Goal: Task Accomplishment & Management: Manage account settings

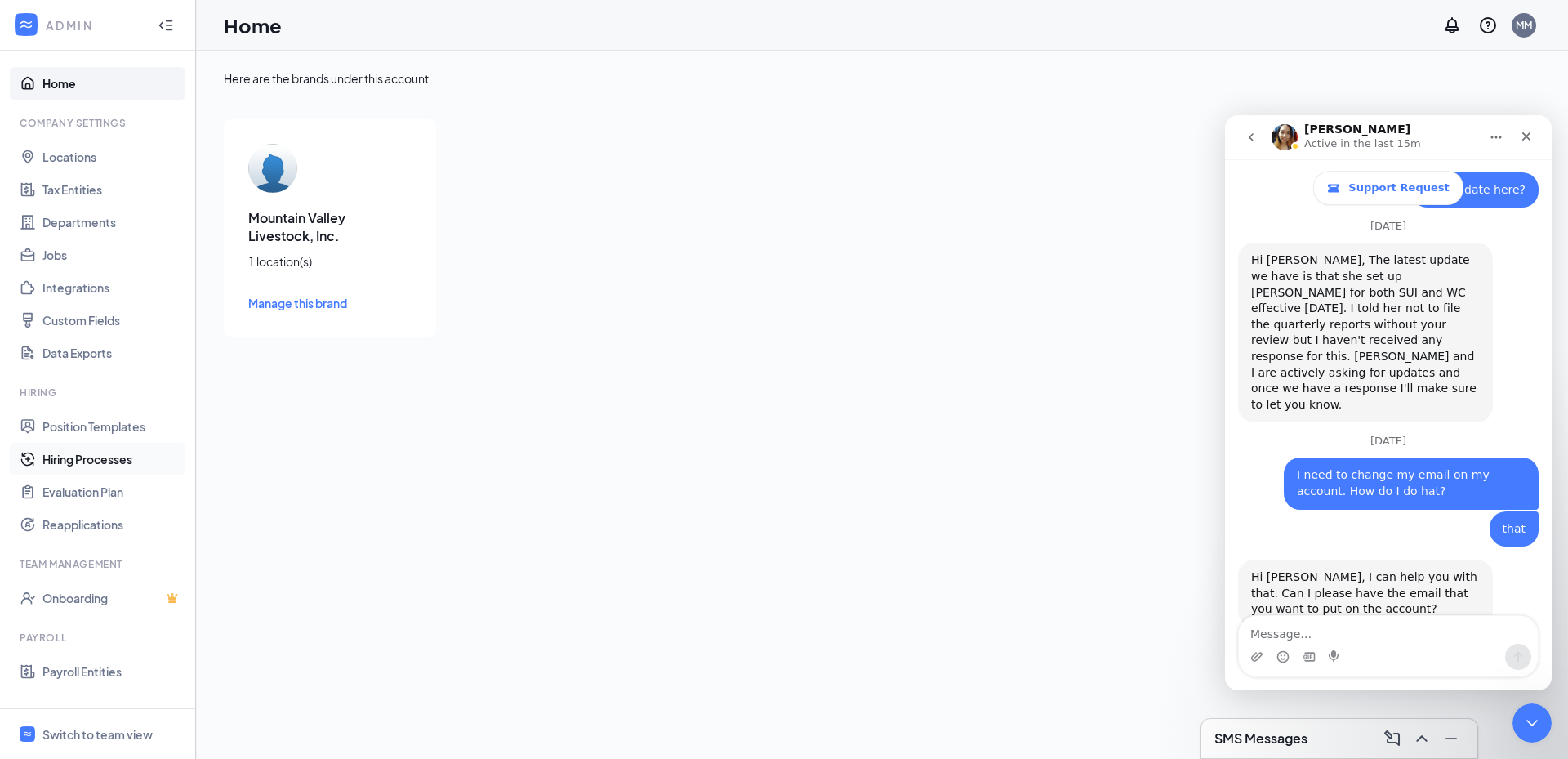
scroll to position [92, 0]
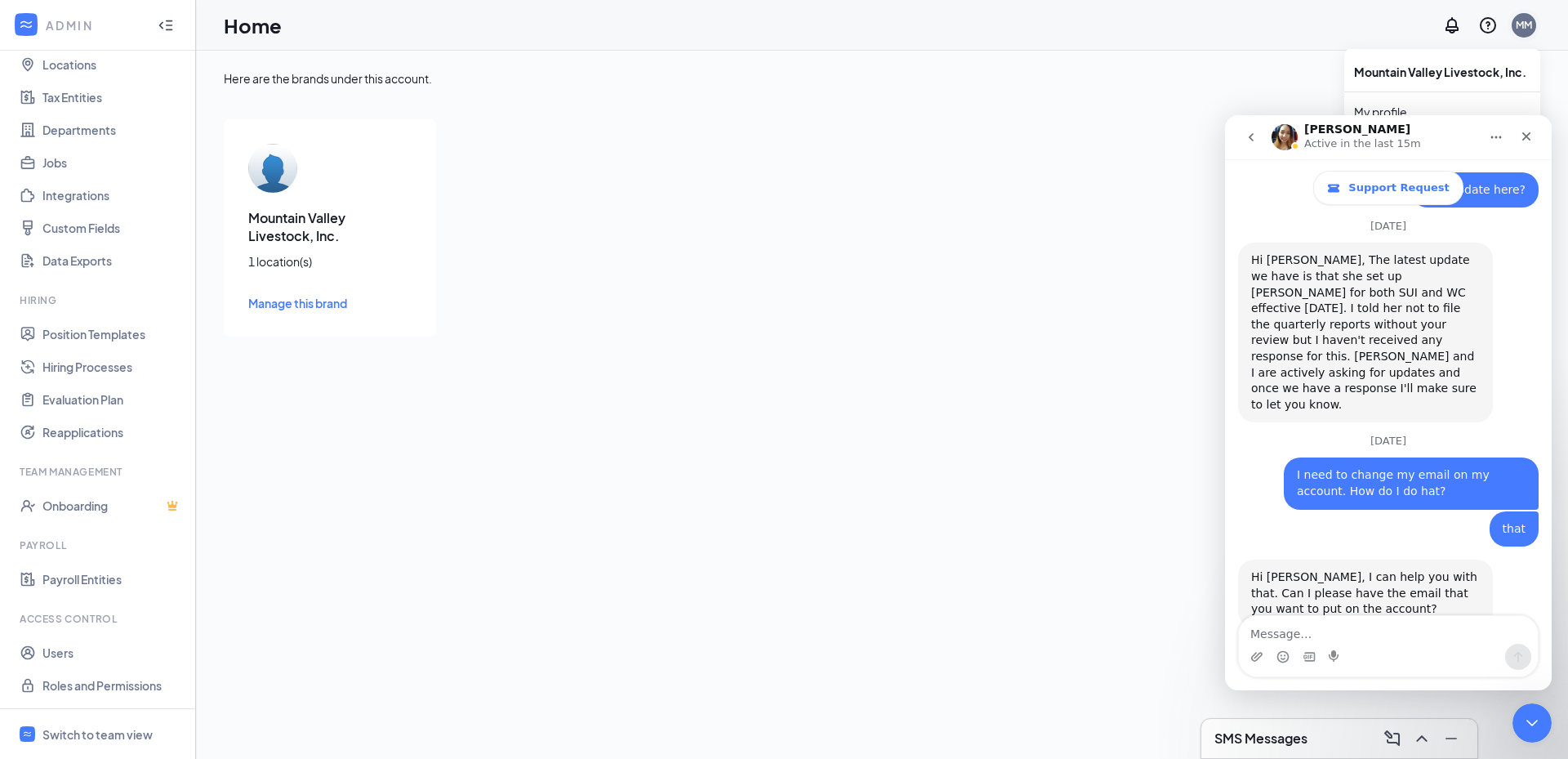
click at [1512, 25] on div "MM" at bounding box center [1523, 25] width 25 height 25
click at [1405, 105] on link "My profile" at bounding box center [1442, 112] width 177 height 16
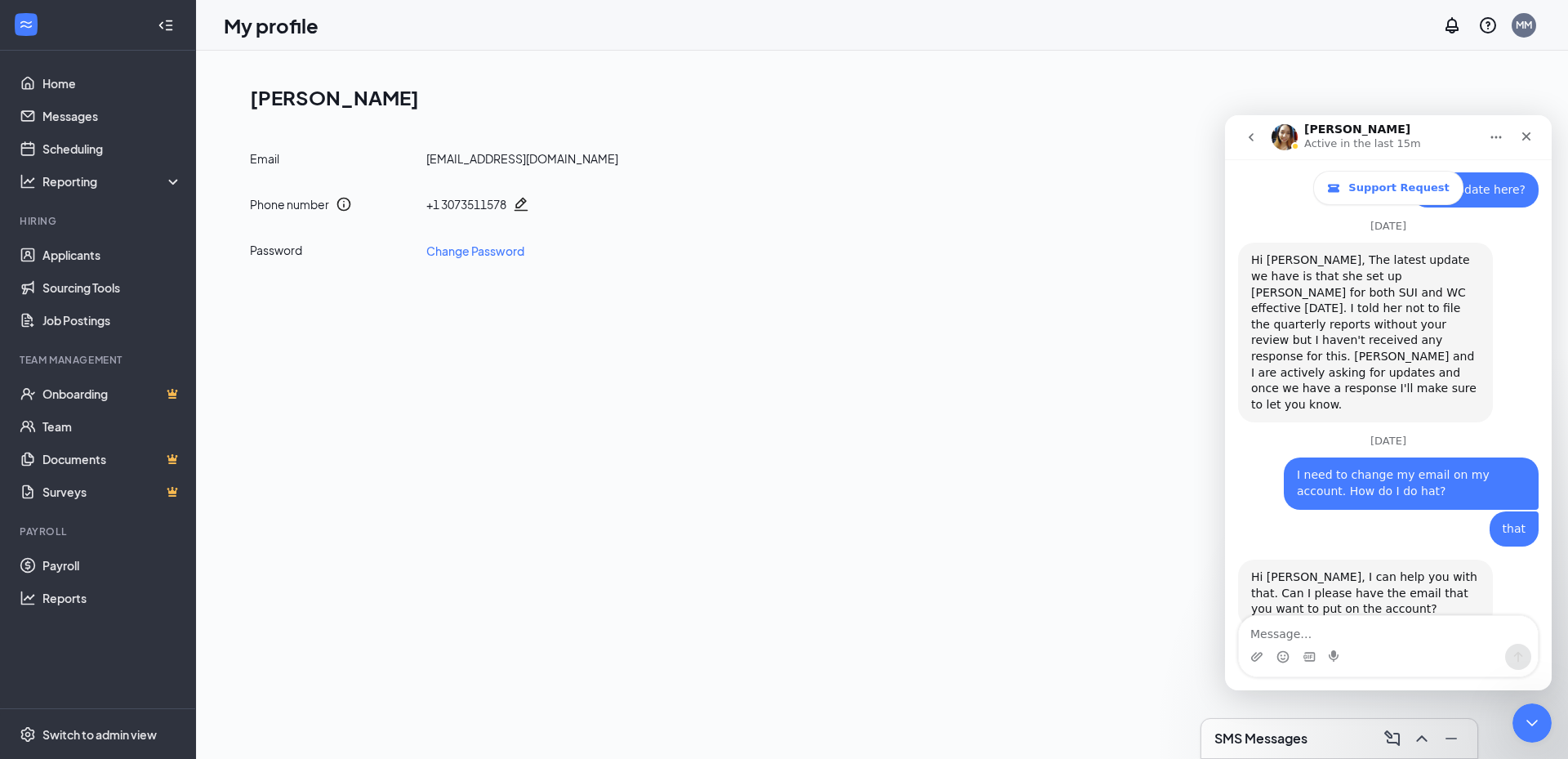
click at [1520, 34] on div "MM" at bounding box center [1523, 25] width 25 height 25
drag, startPoint x: 884, startPoint y: 506, endPoint x: 976, endPoint y: 453, distance: 106.2
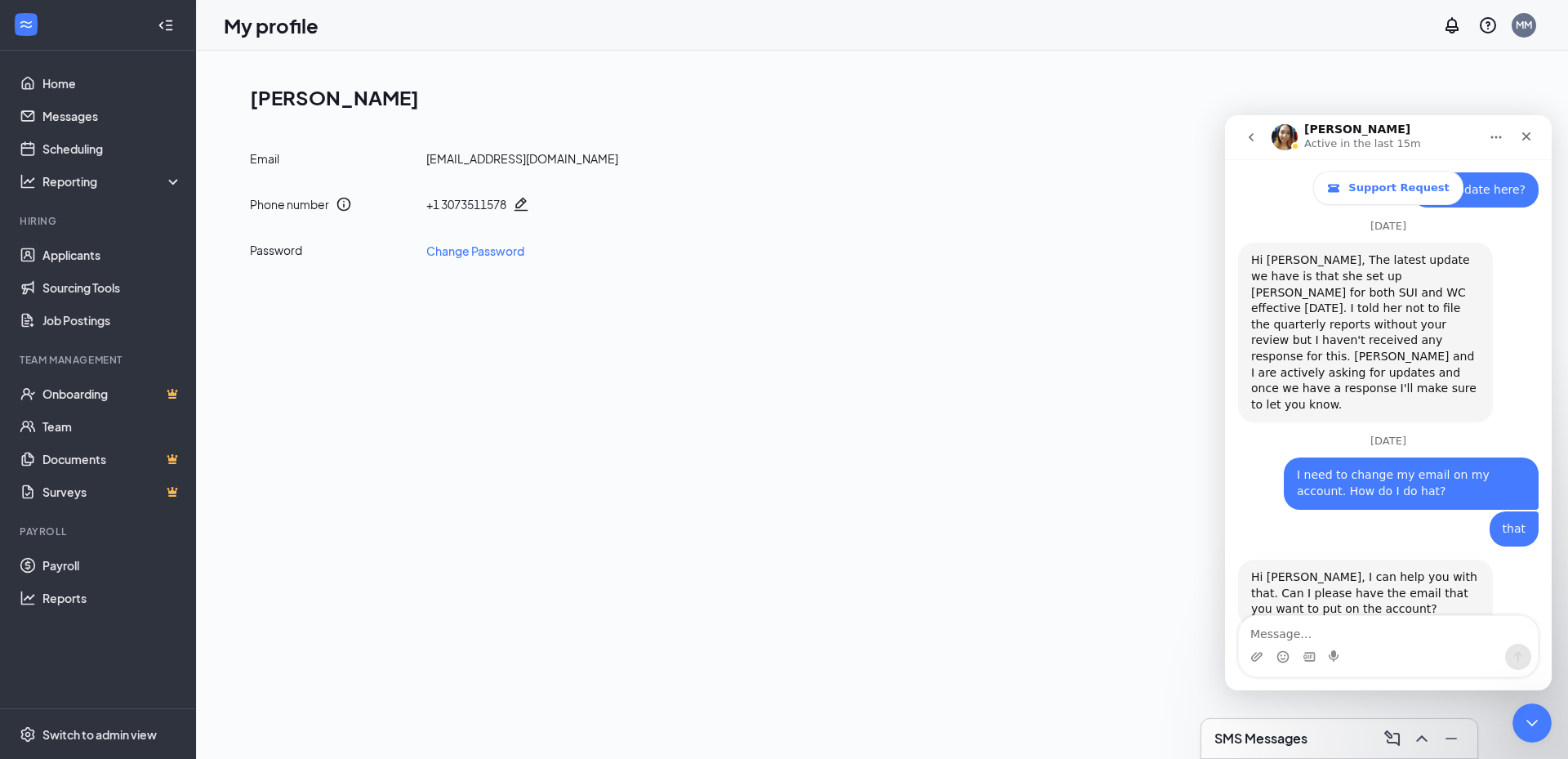
click at [884, 505] on div "[PERSON_NAME] Email [EMAIL_ADDRESS][DOMAIN_NAME] Phone number + [PHONE_NUMBER] …" at bounding box center [882, 404] width 1372 height 708
click at [1524, 132] on icon "Close" at bounding box center [1526, 136] width 13 height 13
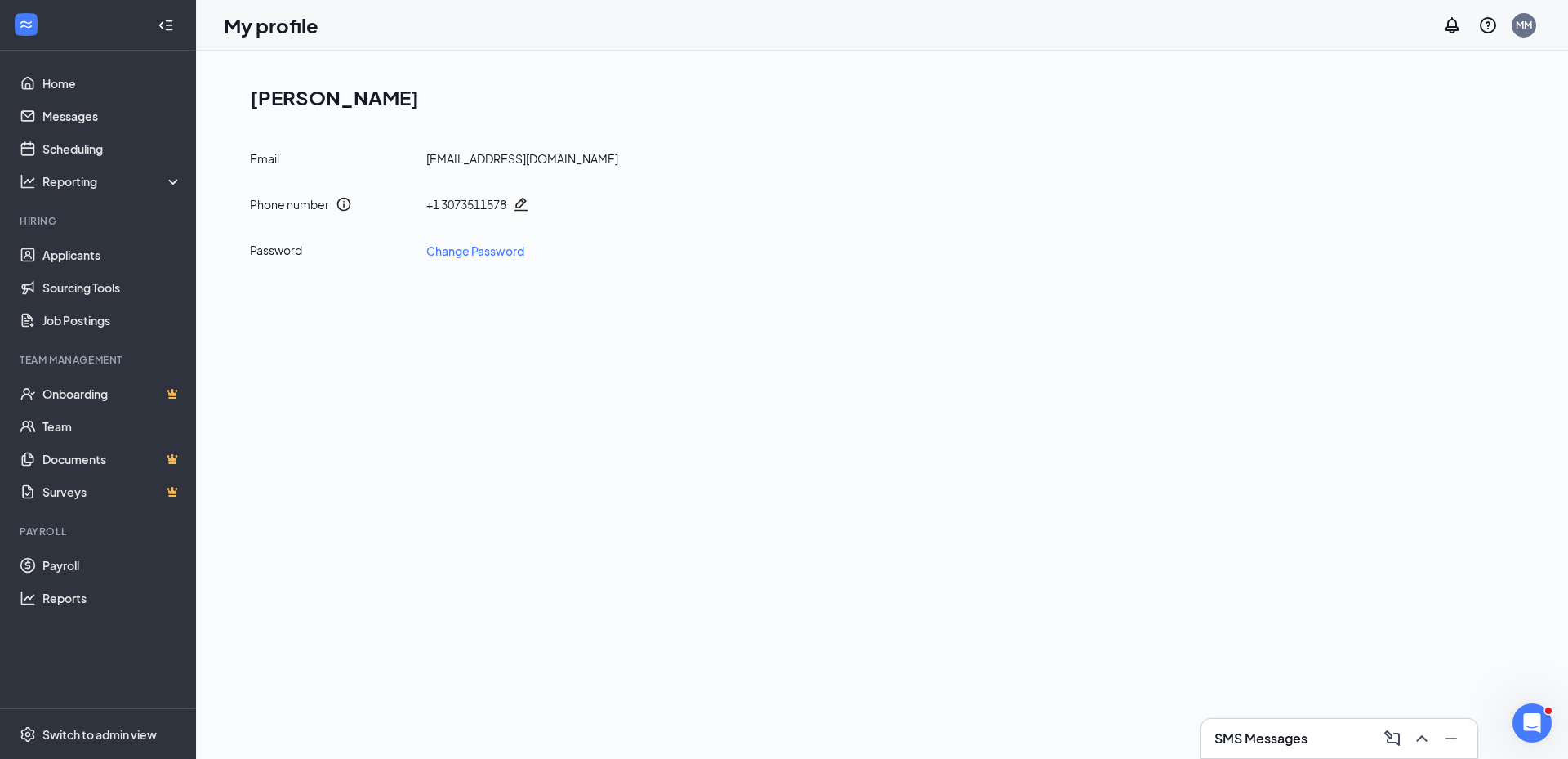
scroll to position [7144, 0]
click at [1519, 36] on div "MM" at bounding box center [1523, 25] width 25 height 25
click at [1532, 727] on icon "Open Intercom Messenger" at bounding box center [1530, 721] width 27 height 27
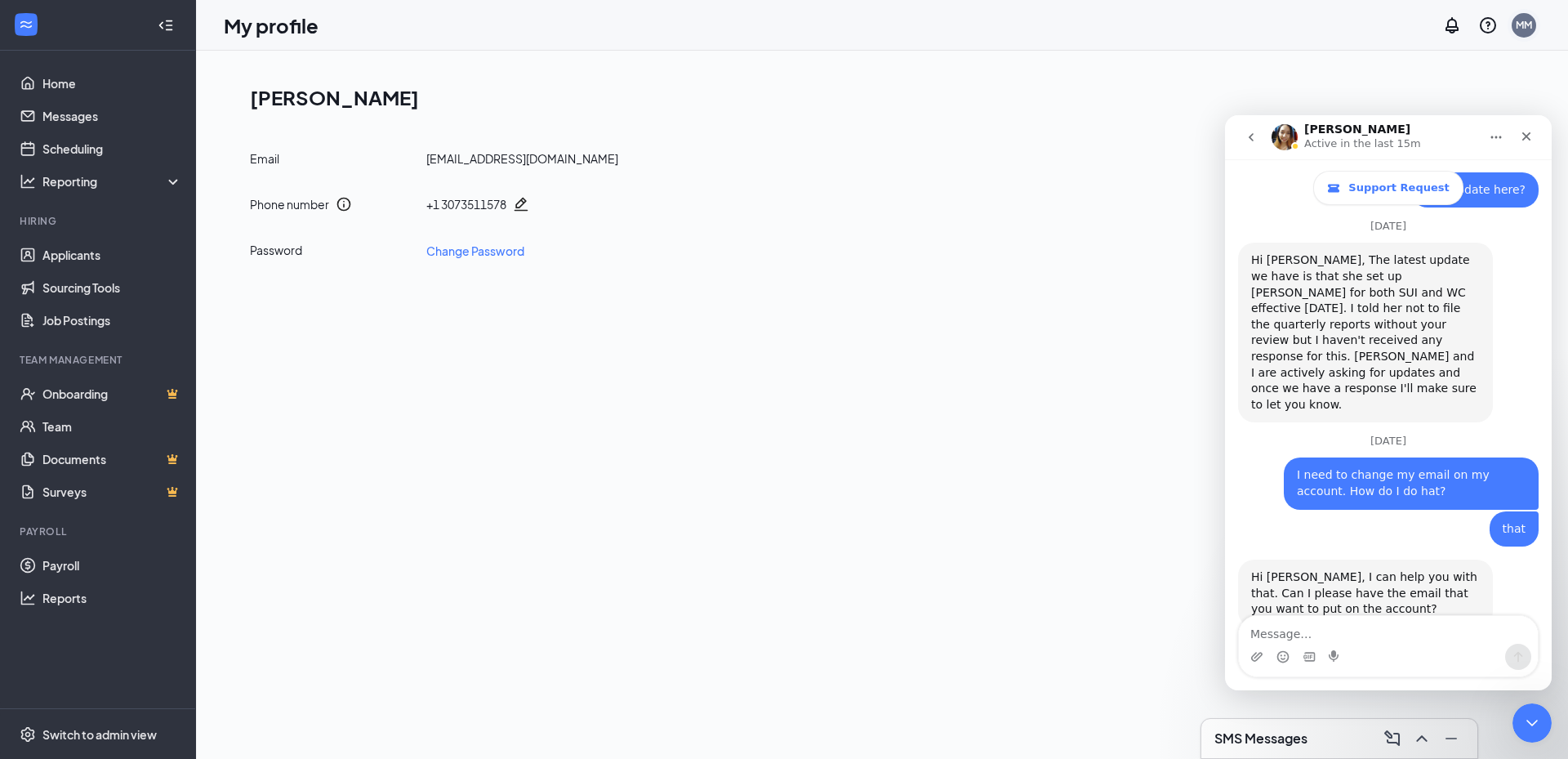
click at [1521, 30] on div "MM" at bounding box center [1523, 25] width 16 height 14
click at [1531, 140] on icon "Close" at bounding box center [1526, 136] width 13 height 13
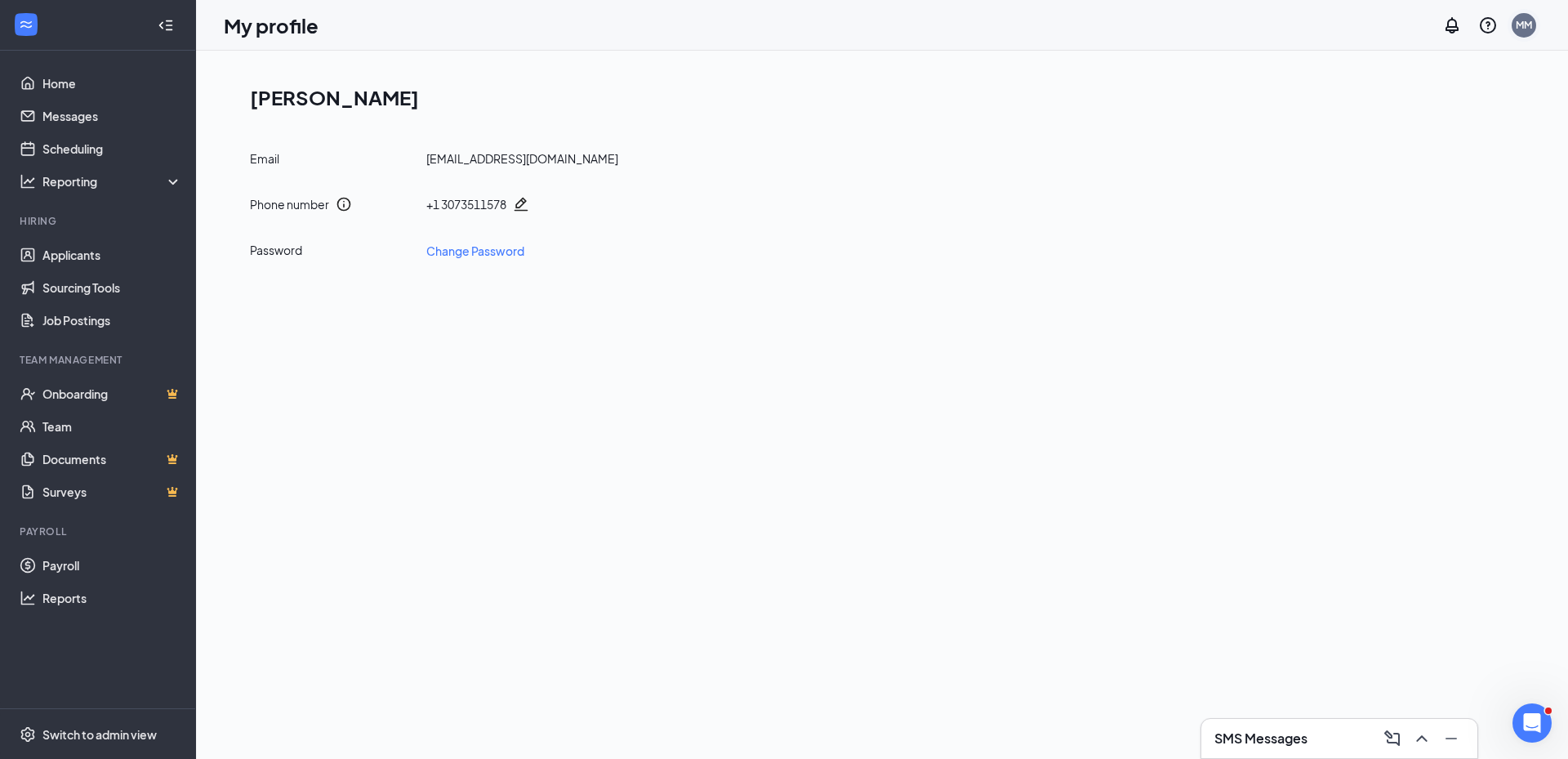
click at [1516, 32] on div "MM" at bounding box center [1523, 25] width 25 height 25
click at [1401, 146] on link "Account settings" at bounding box center [1442, 144] width 177 height 16
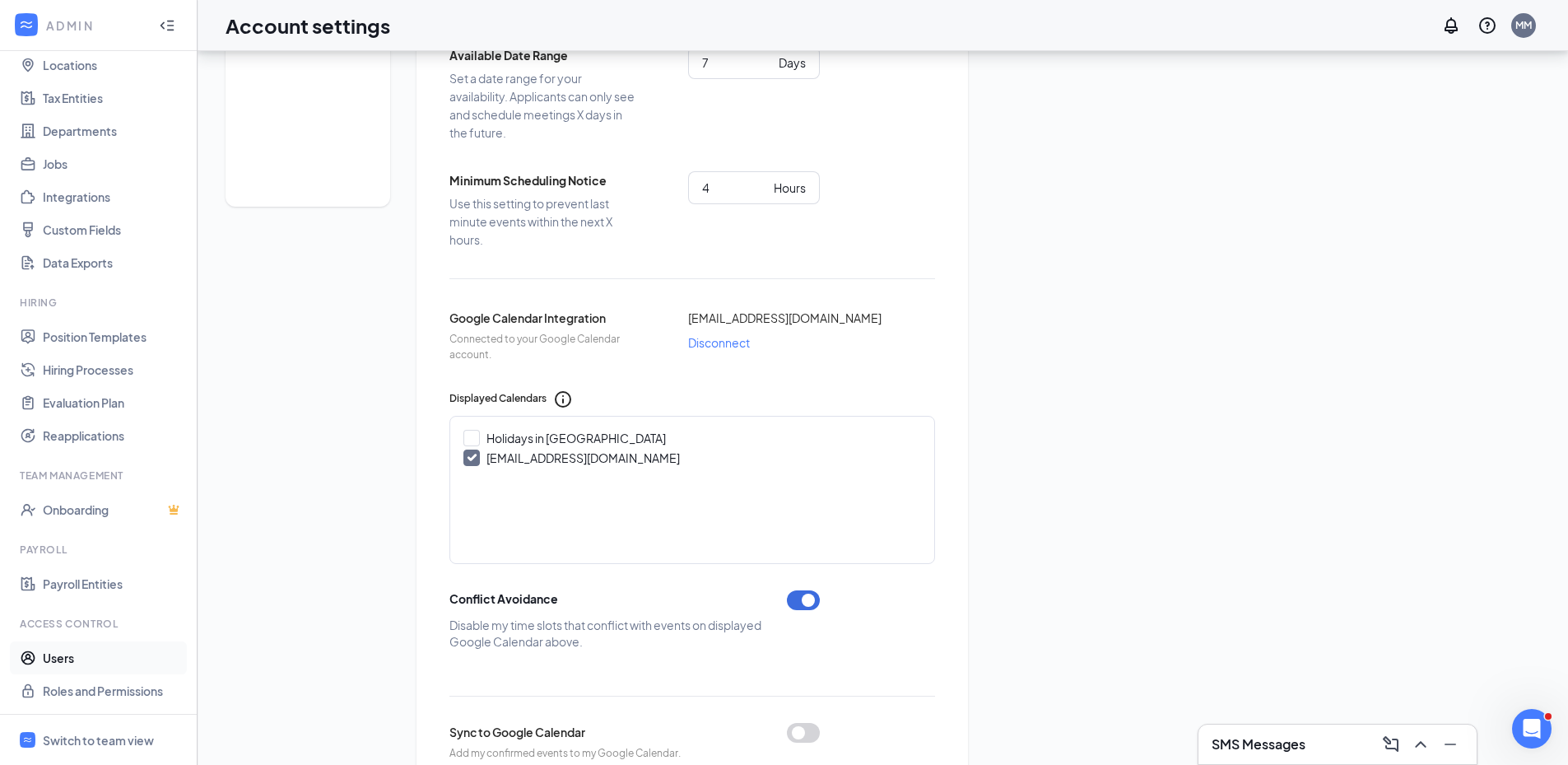
scroll to position [494, 0]
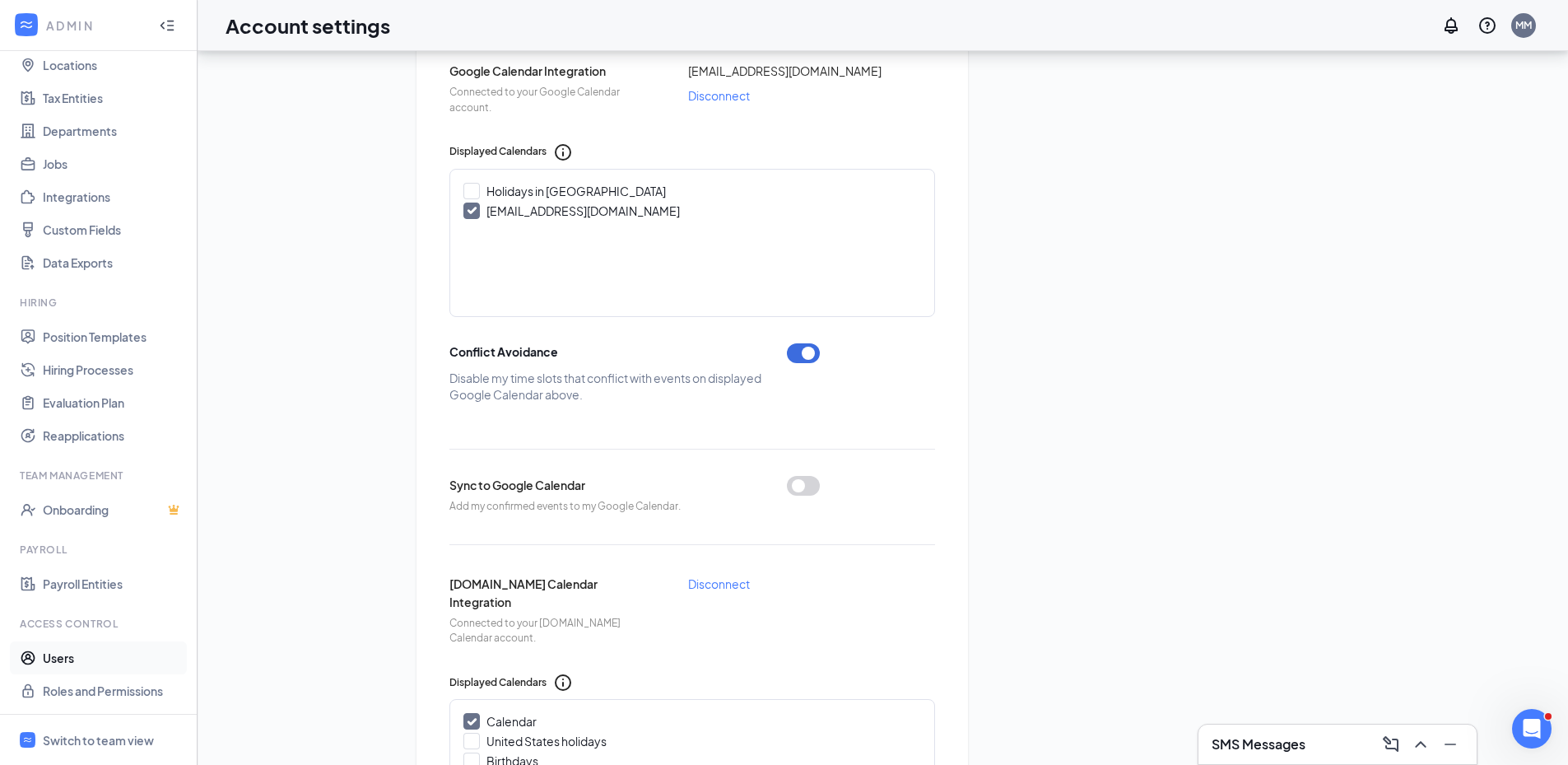
click at [59, 652] on link "Users" at bounding box center [113, 658] width 141 height 33
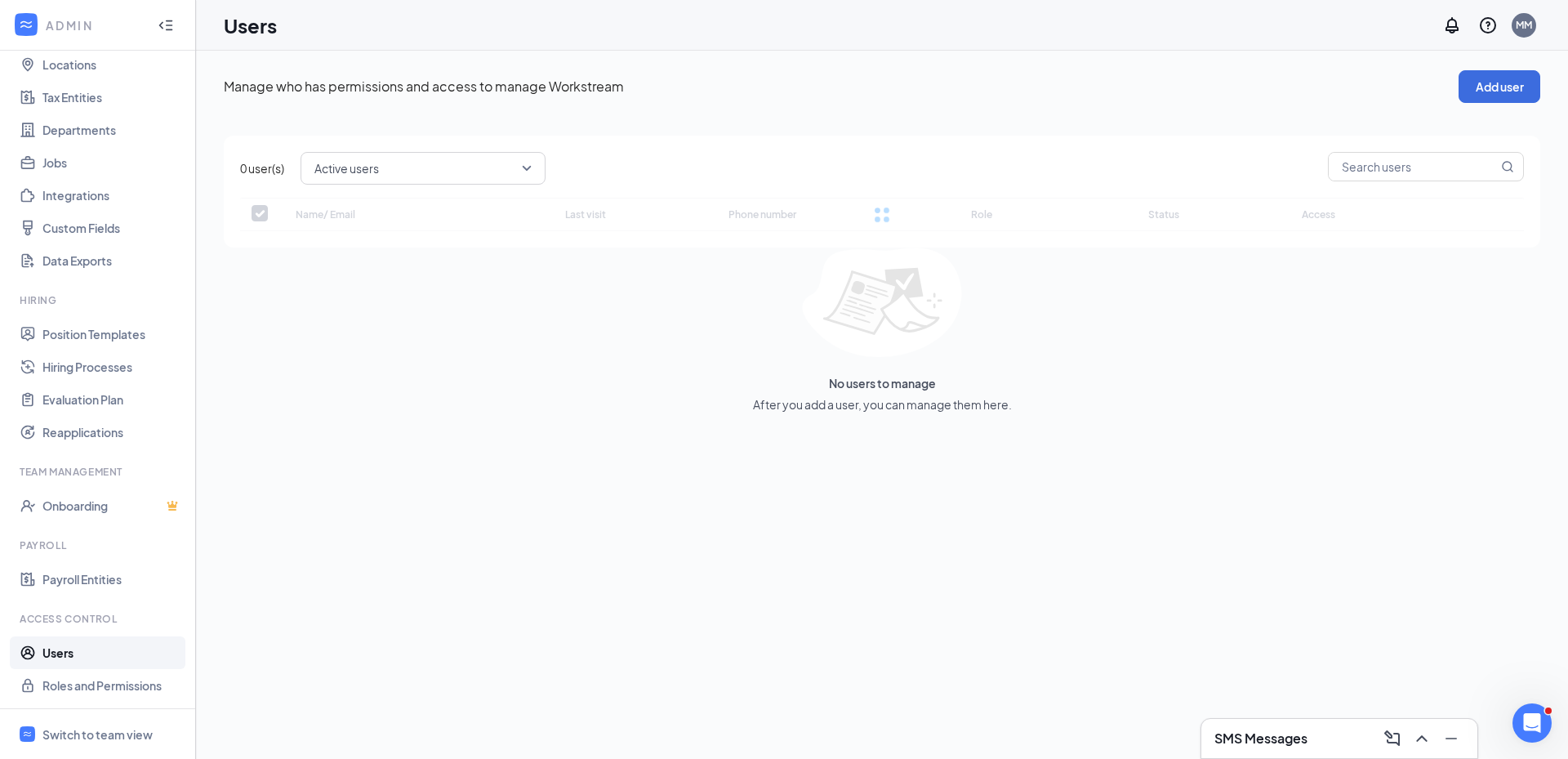
checkbox input "false"
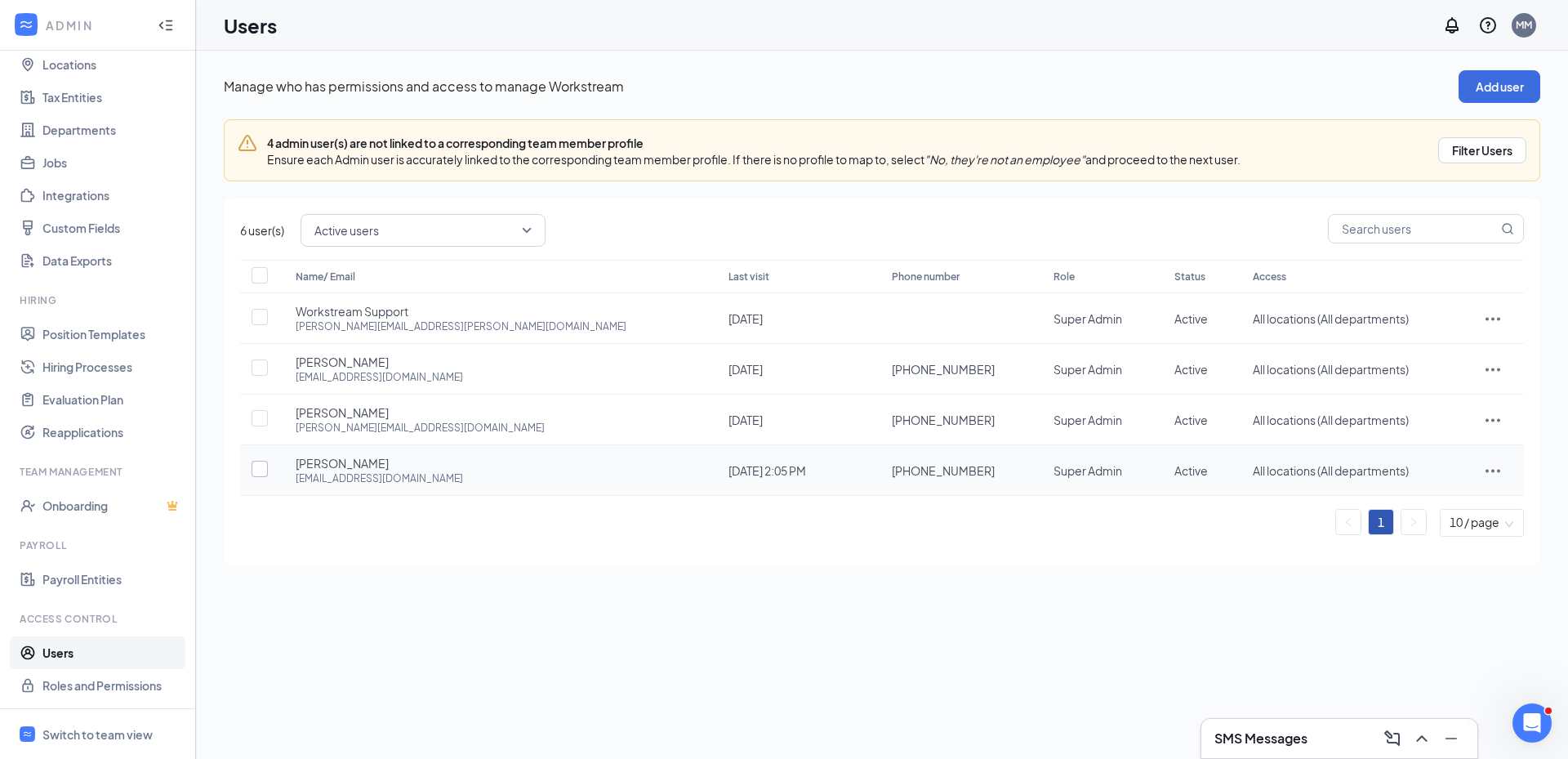
click at [262, 470] on input "checkbox" at bounding box center [259, 469] width 16 height 16
checkbox input "true"
click at [1483, 469] on icon "ActionsIcon" at bounding box center [1492, 470] width 19 height 19
click at [1431, 507] on span "Edit user" at bounding box center [1415, 504] width 47 height 14
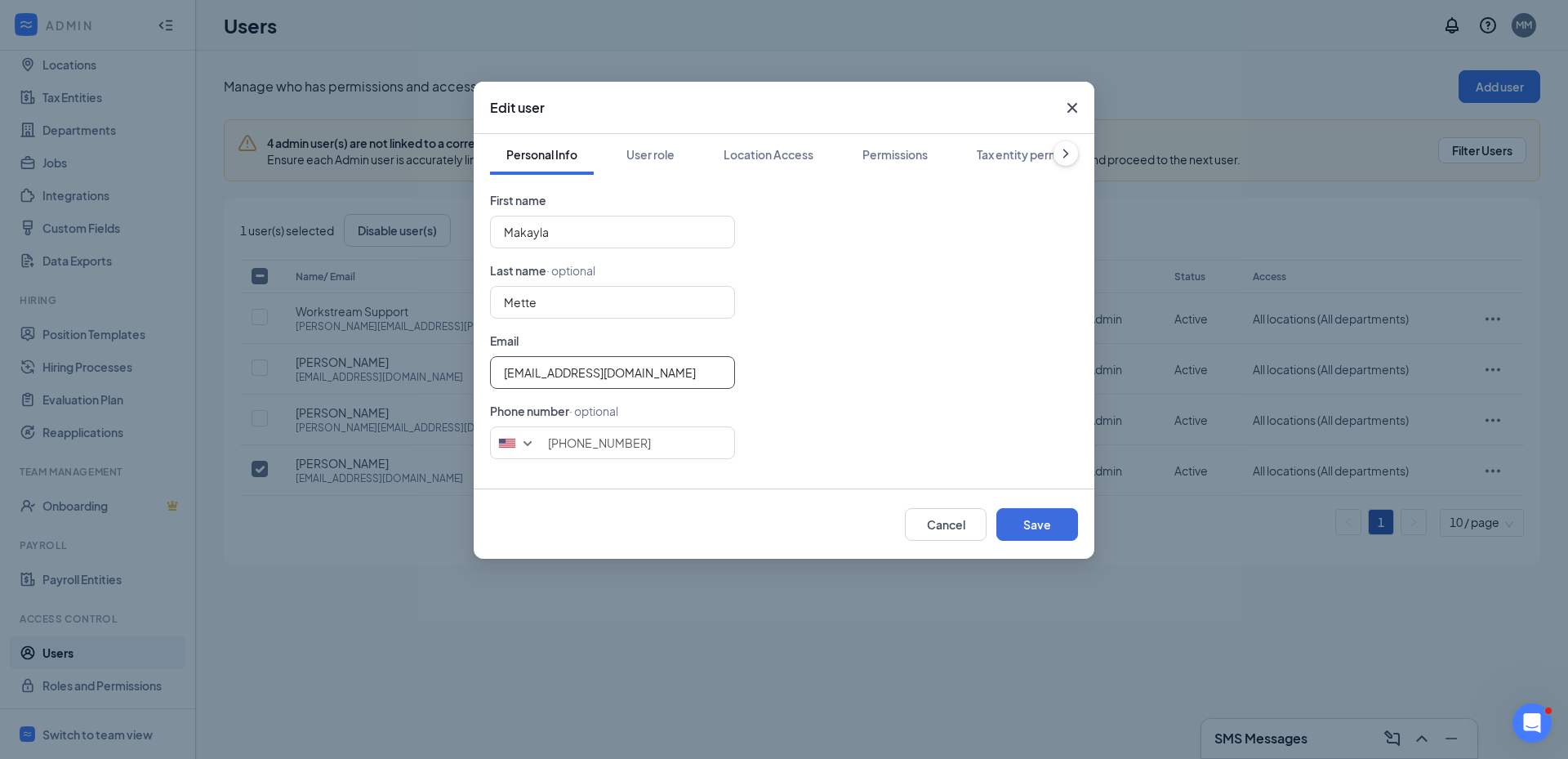
drag, startPoint x: 658, startPoint y: 368, endPoint x: 390, endPoint y: 357, distance: 268.2
click at [390, 357] on div "Edit user Personal Info User role Location Access Permissions Tax entity permis…" at bounding box center [784, 379] width 1568 height 759
type input "[EMAIL_ADDRESS][DOMAIN_NAME]"
click at [1030, 511] on button "Save" at bounding box center [1037, 525] width 82 height 33
type input "3073511578"
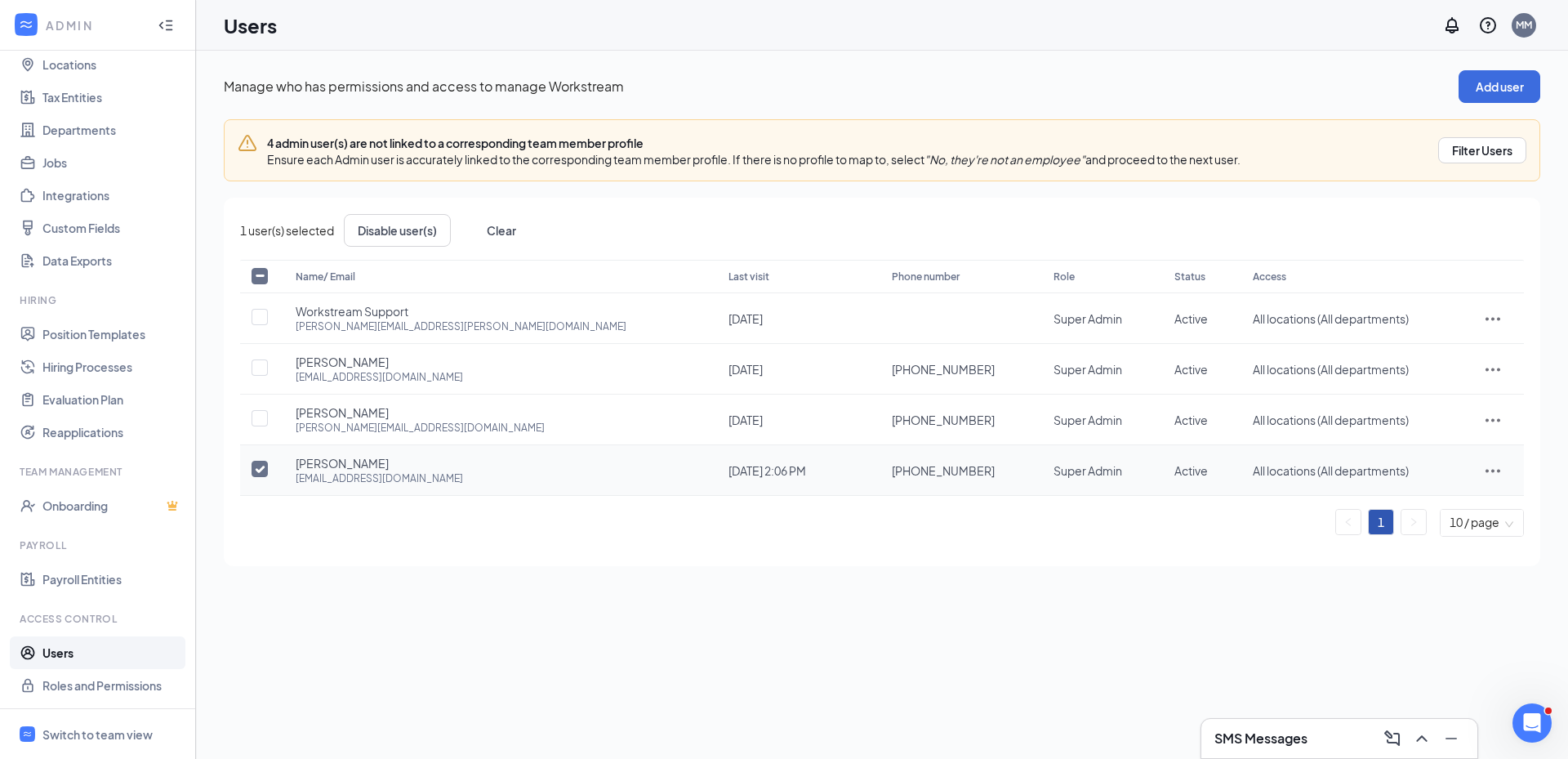
click at [258, 465] on input "checkbox" at bounding box center [259, 469] width 16 height 16
checkbox input "false"
click at [1528, 708] on icon "Open Intercom Messenger" at bounding box center [1530, 721] width 27 height 27
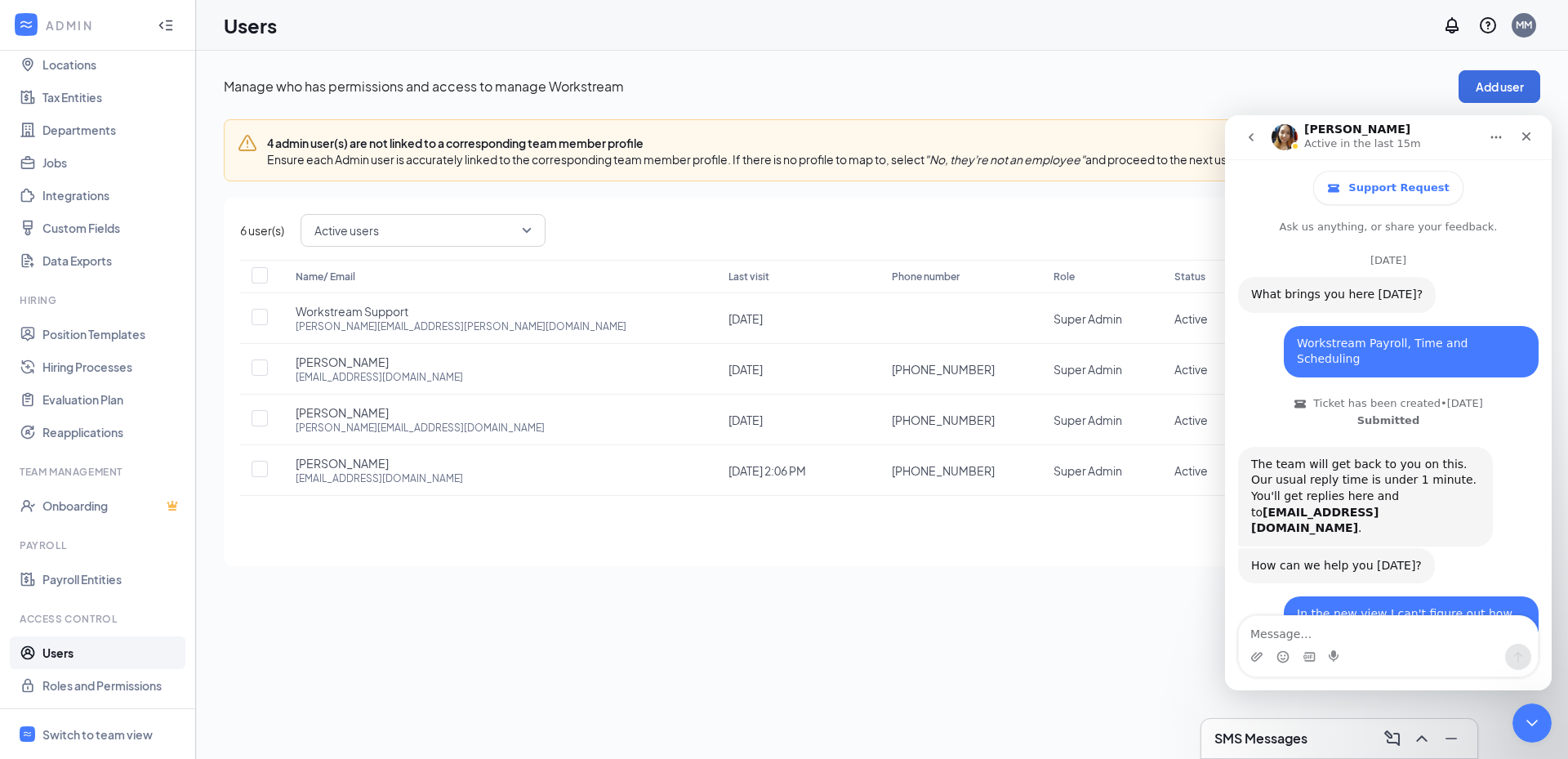
scroll to position [7144, 0]
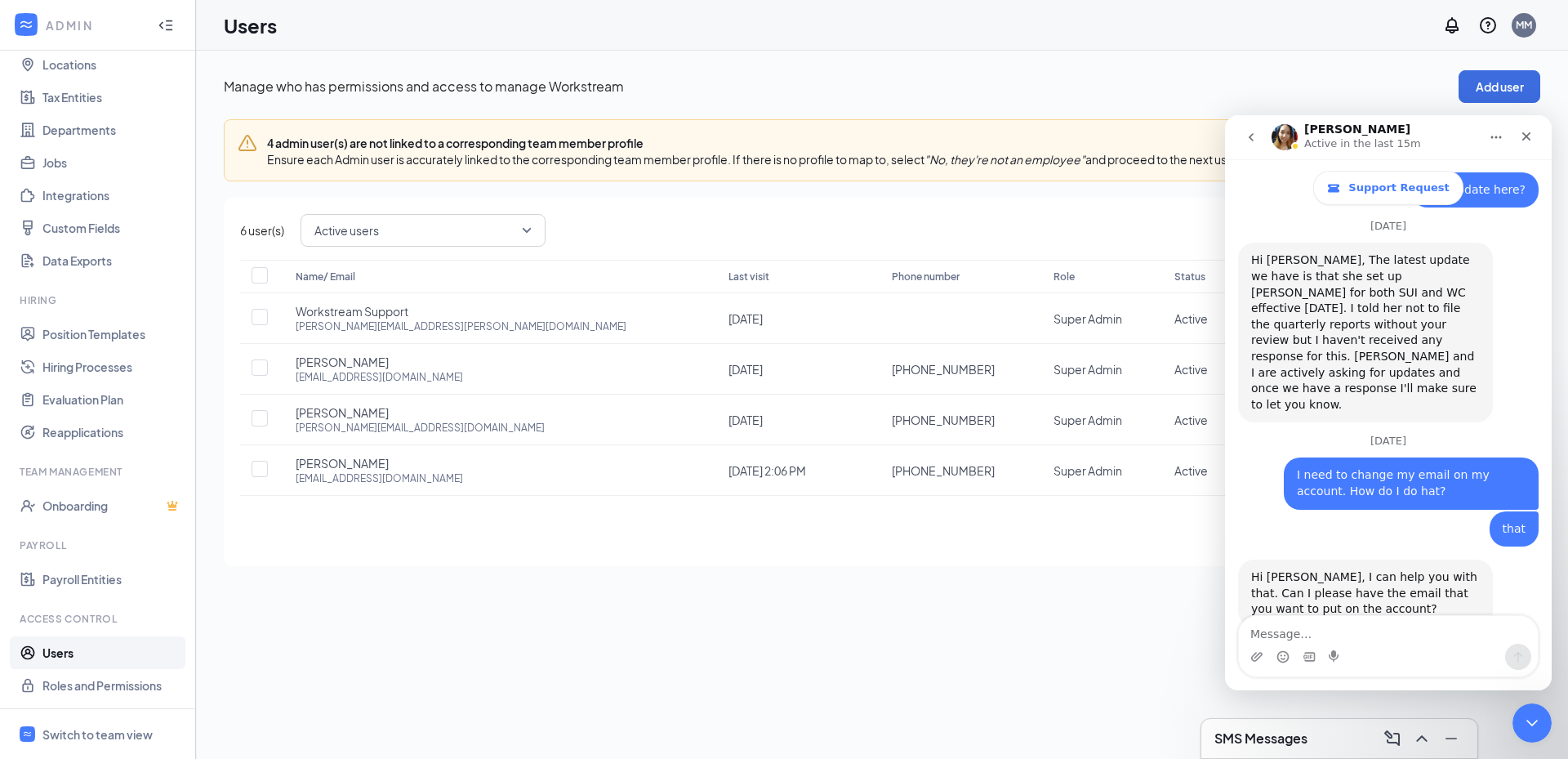
click at [1395, 633] on textarea "Message…" at bounding box center [1388, 630] width 299 height 28
type textarea "Got it fixed. THank you."
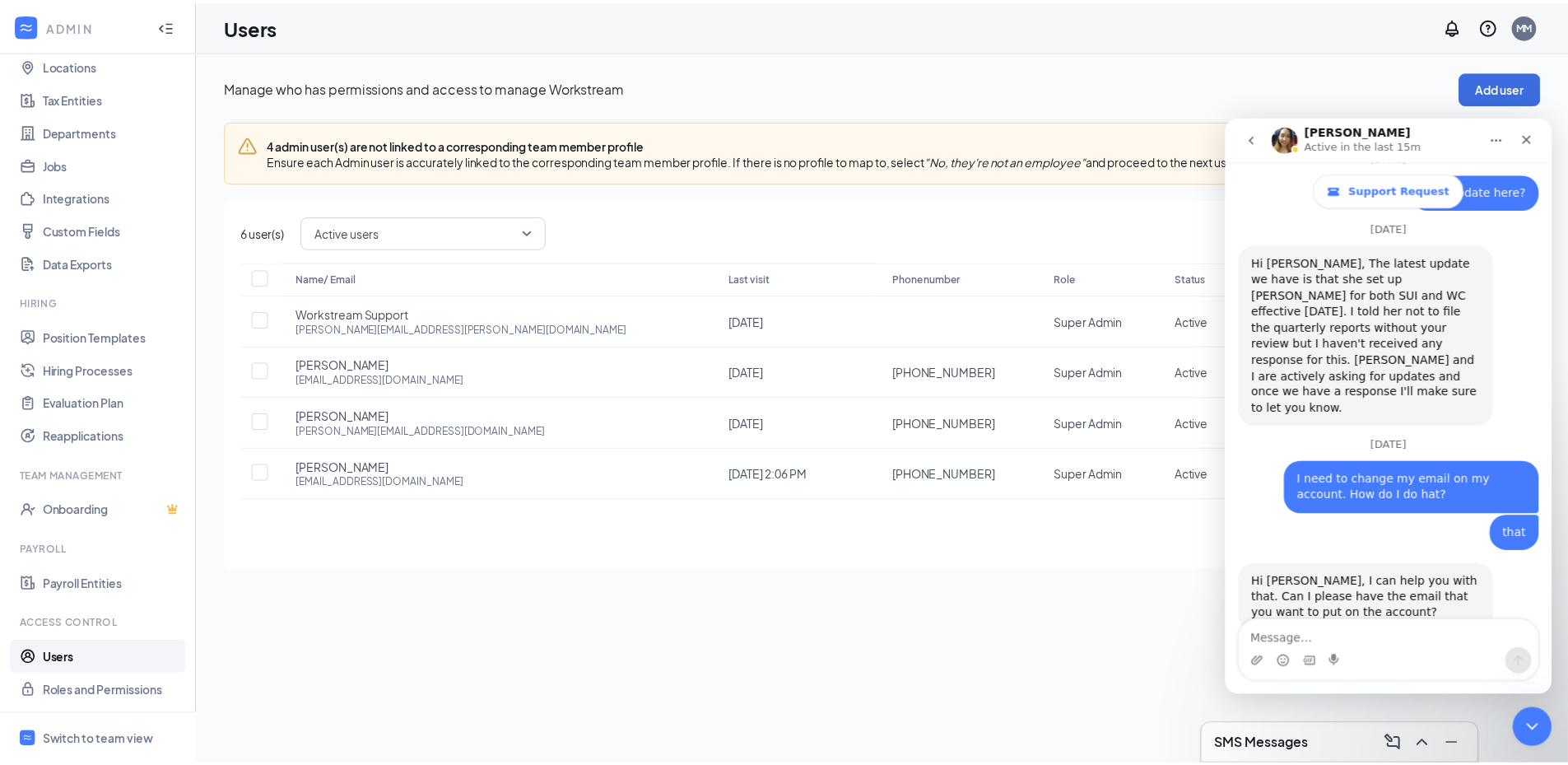
scroll to position [7249, 0]
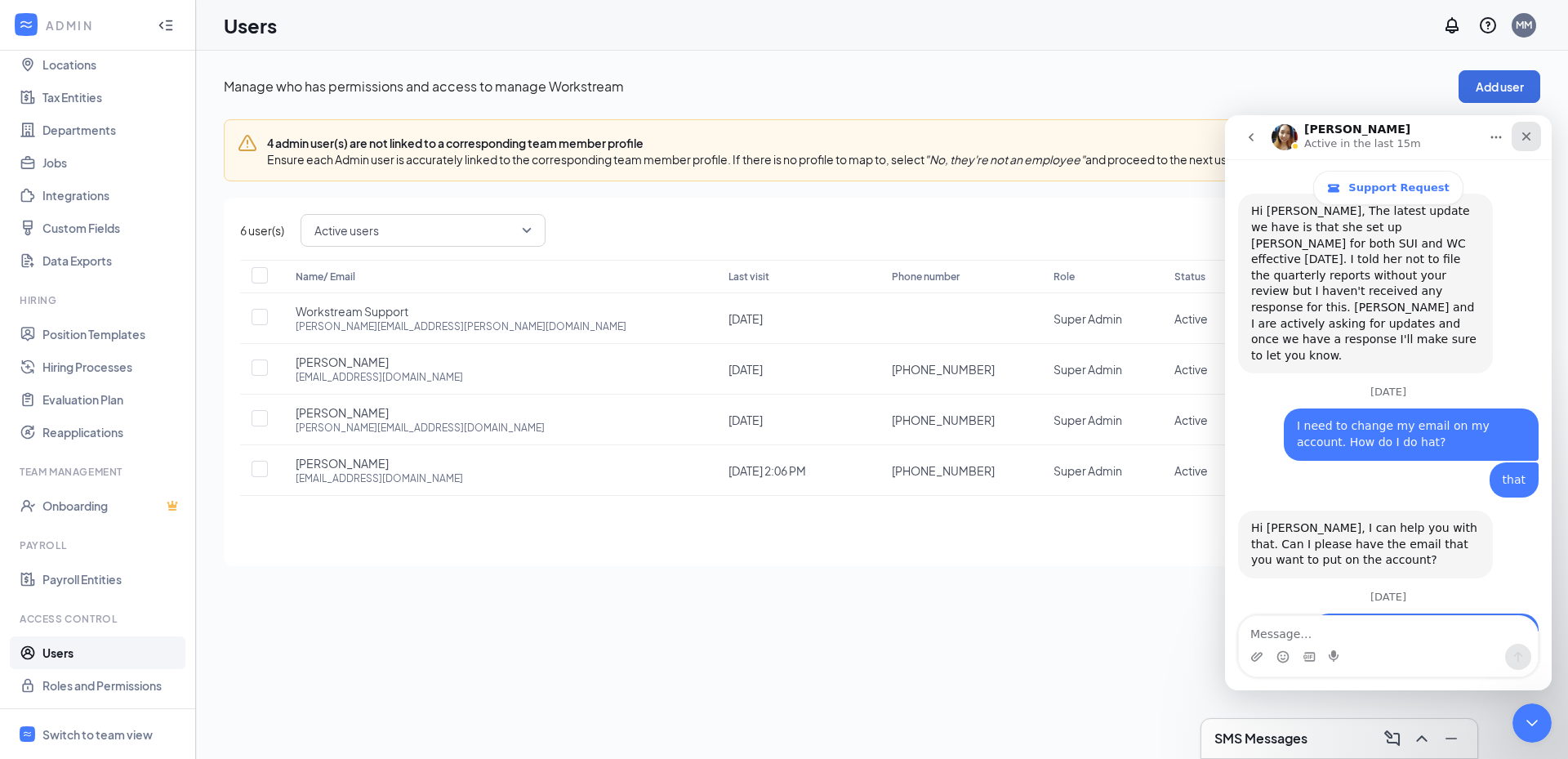
click at [1528, 135] on icon "Close" at bounding box center [1527, 136] width 9 height 9
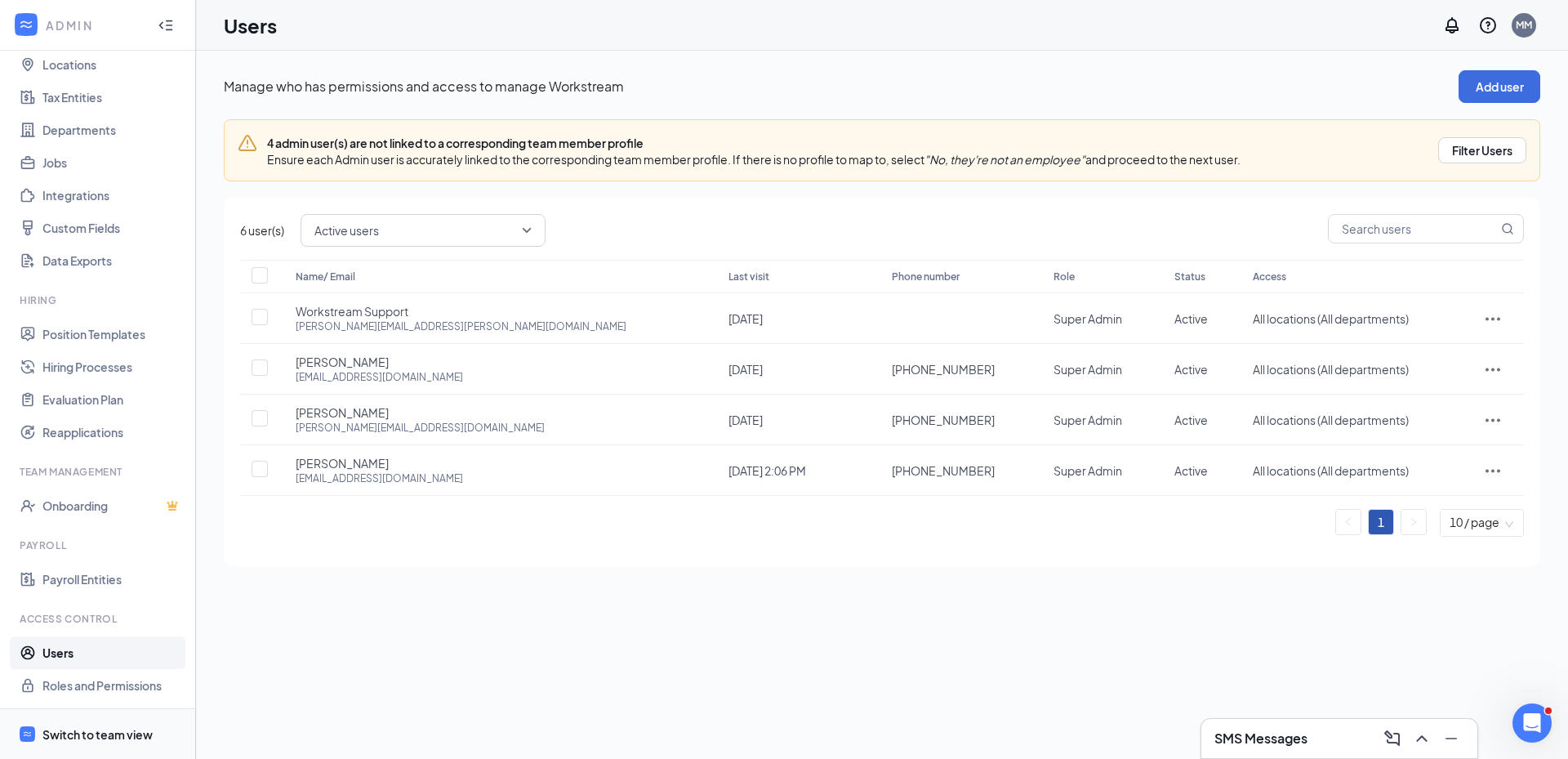
click at [78, 732] on div "Switch to team view" at bounding box center [97, 734] width 110 height 16
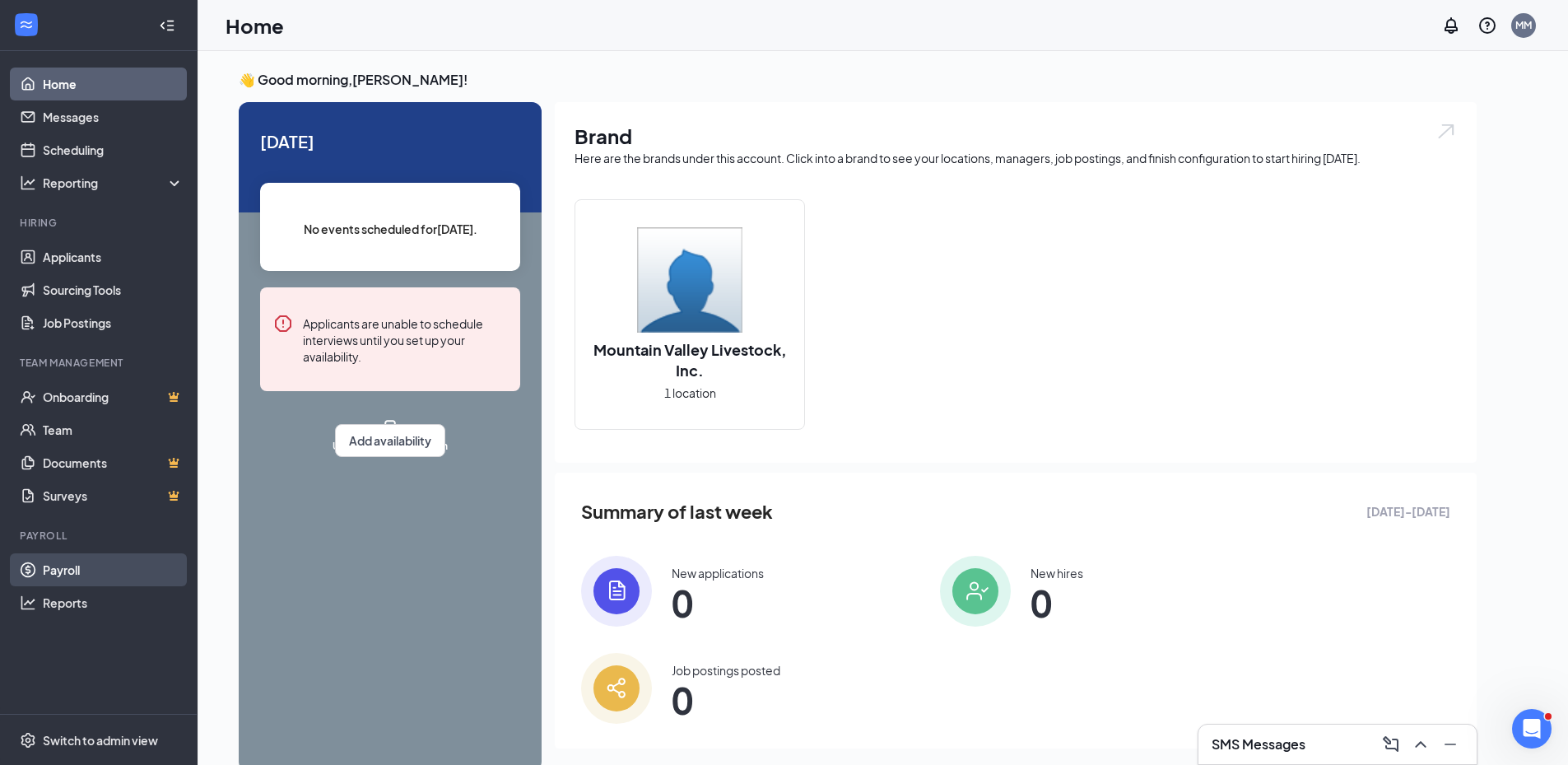
click at [114, 569] on link "Payroll" at bounding box center [113, 570] width 141 height 33
